Goal: Information Seeking & Learning: Learn about a topic

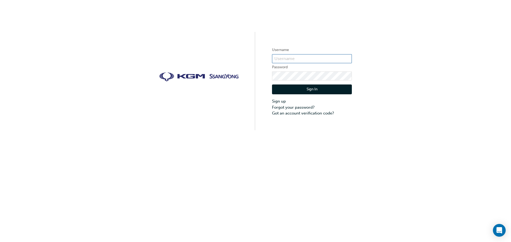
type input "[PERSON_NAME][EMAIL_ADDRESS][PERSON_NAME][DOMAIN_NAME]"
click at [333, 89] on button "Sign In" at bounding box center [312, 90] width 80 height 10
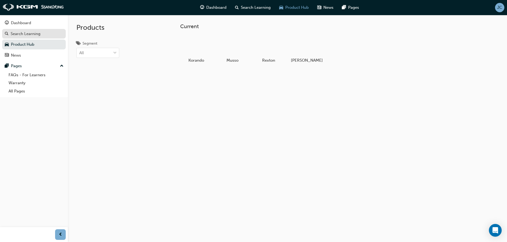
click at [27, 35] on div "Search Learning" at bounding box center [26, 34] width 30 height 6
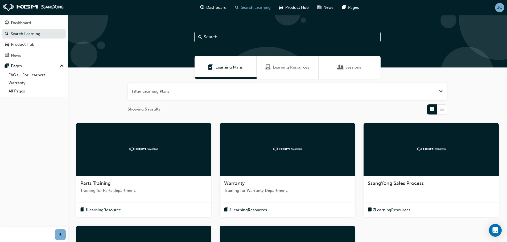
click at [350, 66] on span "Sessions" at bounding box center [353, 67] width 16 height 6
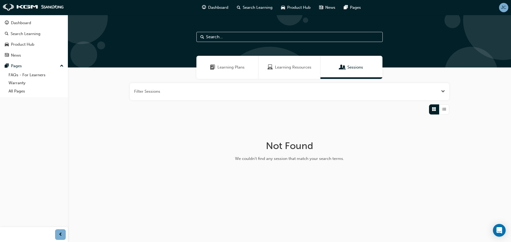
click at [291, 66] on span "Learning Resources" at bounding box center [293, 67] width 36 height 6
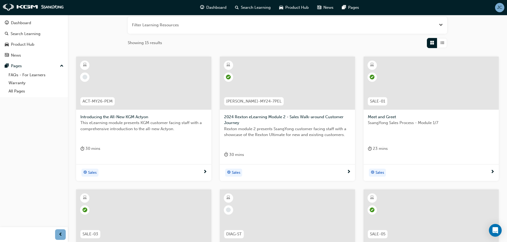
scroll to position [80, 0]
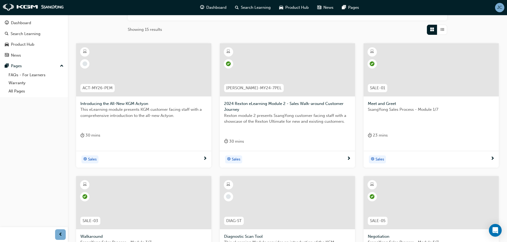
click at [167, 85] on div at bounding box center [143, 69] width 135 height 53
